Goal: Task Accomplishment & Management: Complete application form

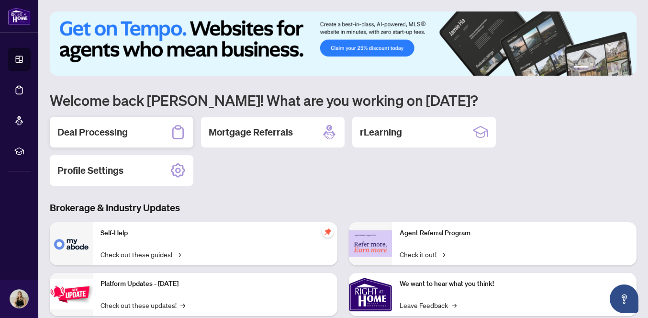
click at [94, 132] on h2 "Deal Processing" at bounding box center [92, 131] width 70 height 13
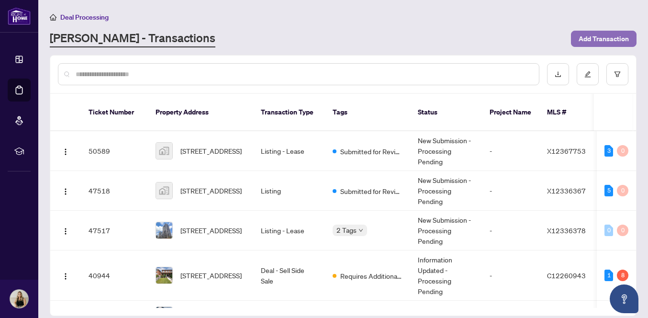
click at [590, 39] on span "Add Transaction" at bounding box center [603, 38] width 50 height 15
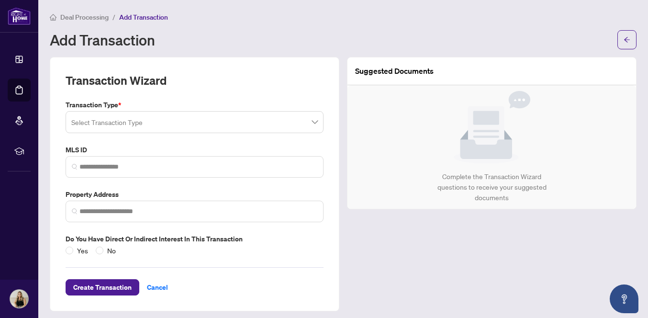
click at [264, 117] on input "search" at bounding box center [190, 123] width 238 height 21
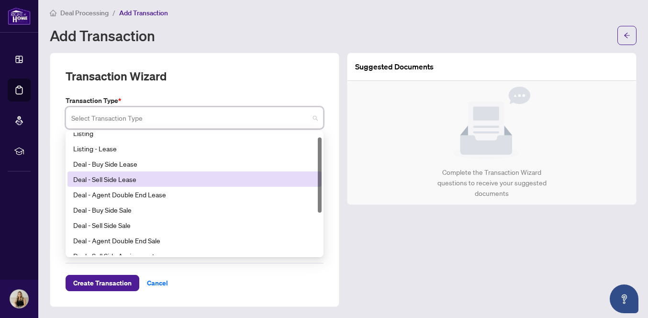
scroll to position [7, 0]
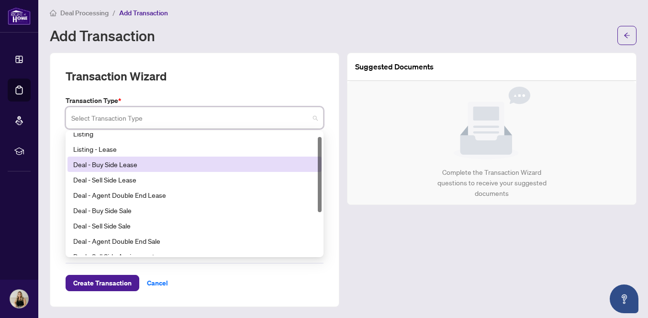
click at [153, 166] on div "Deal - Buy Side Lease" at bounding box center [194, 164] width 243 height 11
